Goal: Navigation & Orientation: Go to known website

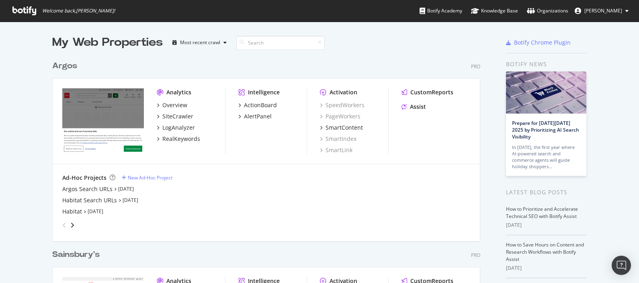
scroll to position [158, 0]
